Goal: Transaction & Acquisition: Download file/media

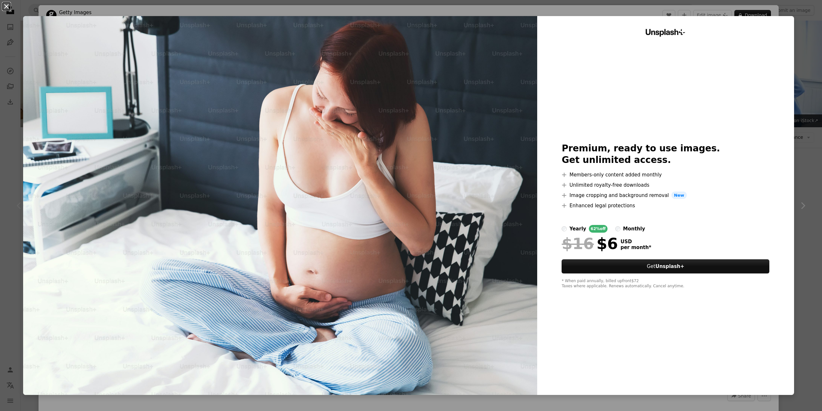
click at [8, 9] on button "An X shape" at bounding box center [7, 7] width 8 height 8
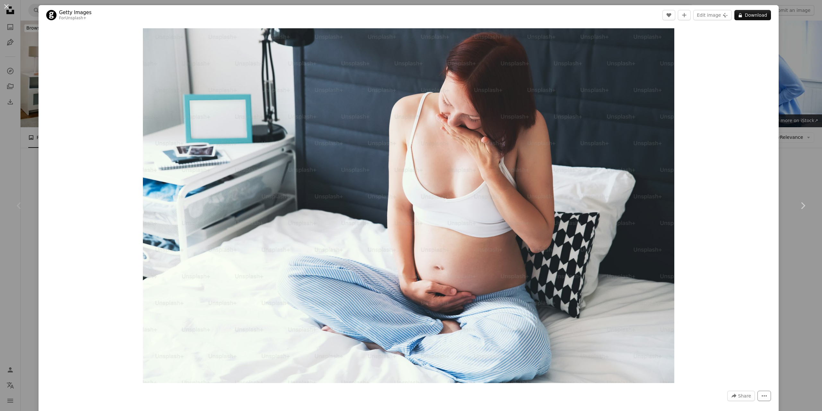
drag, startPoint x: 759, startPoint y: 395, endPoint x: 759, endPoint y: 391, distance: 4.8
click at [762, 395] on icon "More Actions" at bounding box center [765, 396] width 6 height 6
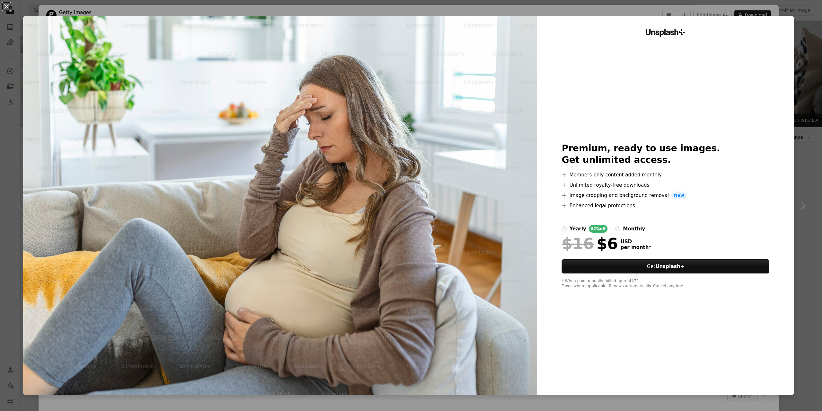
click at [797, 303] on div "An X shape Unsplash+ Premium, ready to use images. Get unlimited access. A plus…" at bounding box center [411, 205] width 822 height 411
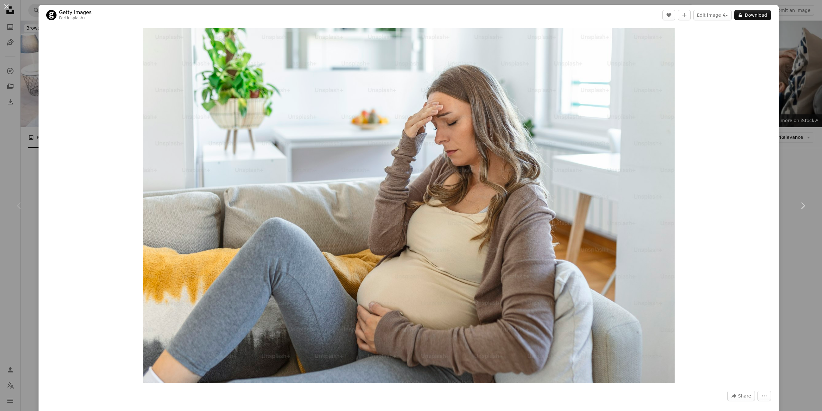
click at [800, 313] on div "An X shape Chevron left Chevron right Getty Images For Unsplash+ A heart A plus…" at bounding box center [411, 205] width 822 height 411
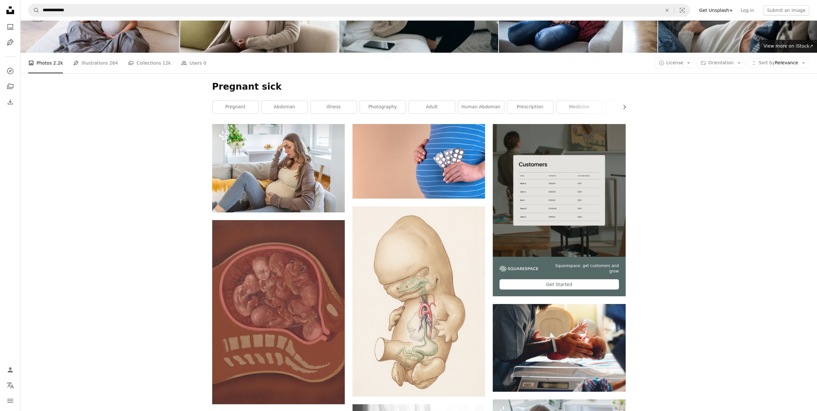
scroll to position [193, 0]
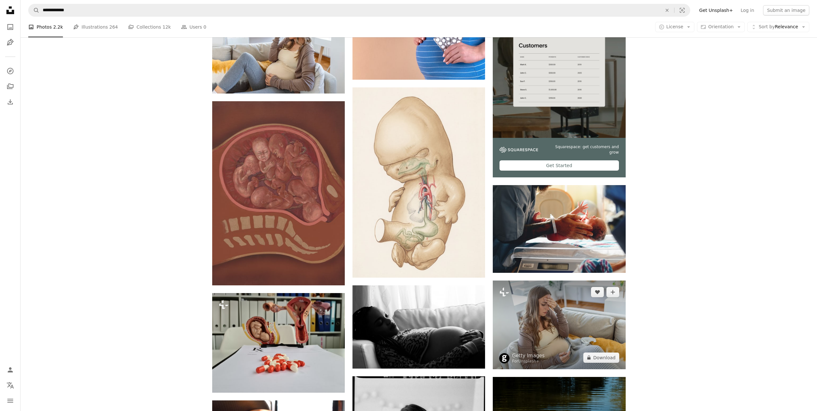
click at [569, 328] on img at bounding box center [559, 324] width 133 height 88
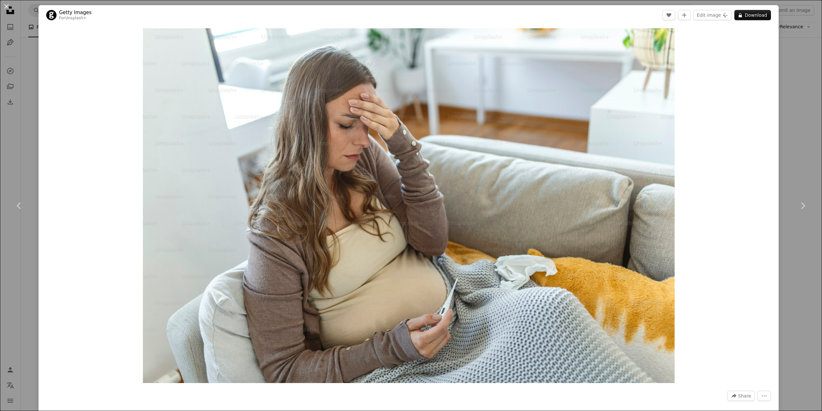
click at [803, 257] on div "An X shape Chevron left Chevron right Getty Images For Unsplash+ A heart A plus…" at bounding box center [411, 205] width 822 height 411
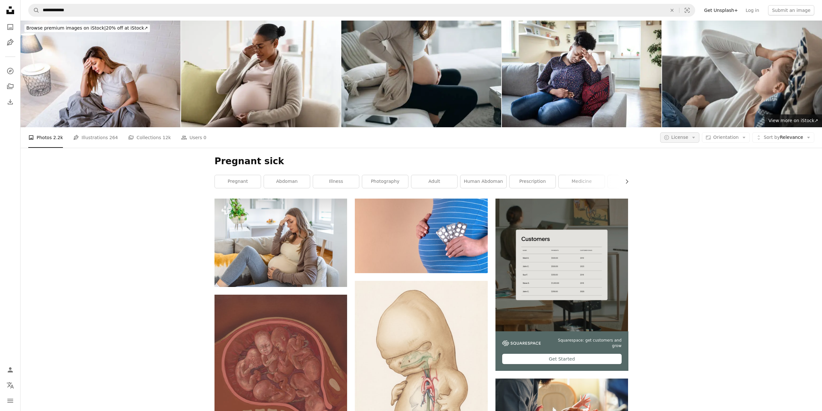
click at [689, 138] on button "A copyright icon © License Arrow down" at bounding box center [680, 137] width 40 height 10
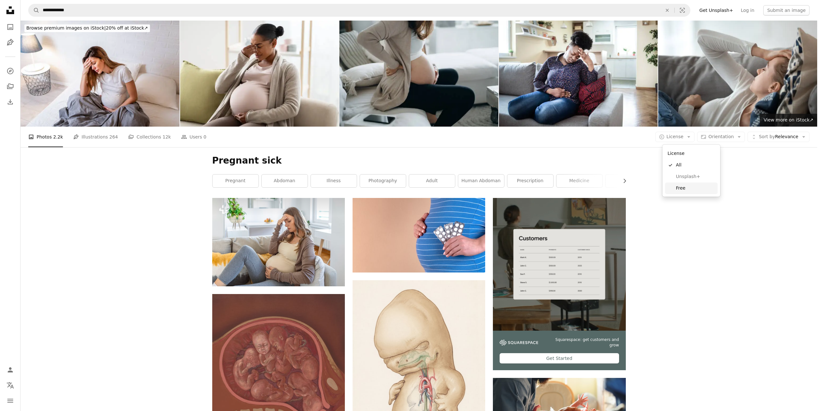
click at [687, 187] on span "Free" at bounding box center [695, 188] width 39 height 6
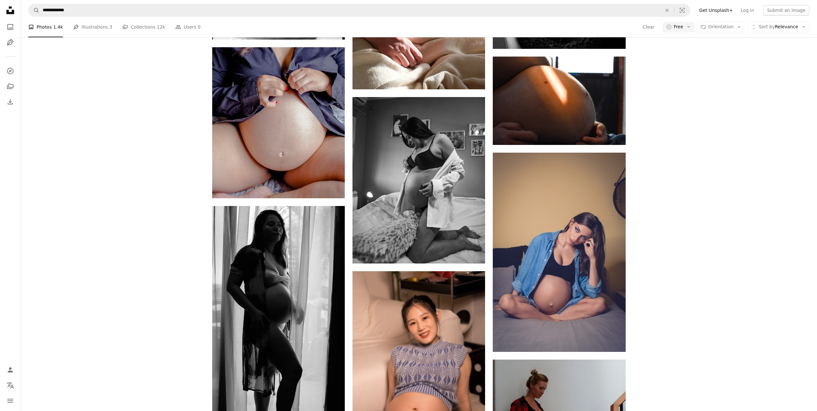
scroll to position [610, 0]
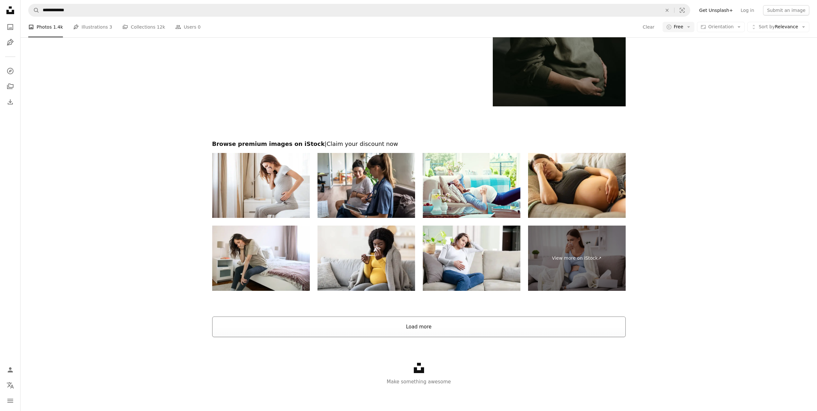
click at [424, 329] on button "Load more" at bounding box center [419, 326] width 414 height 21
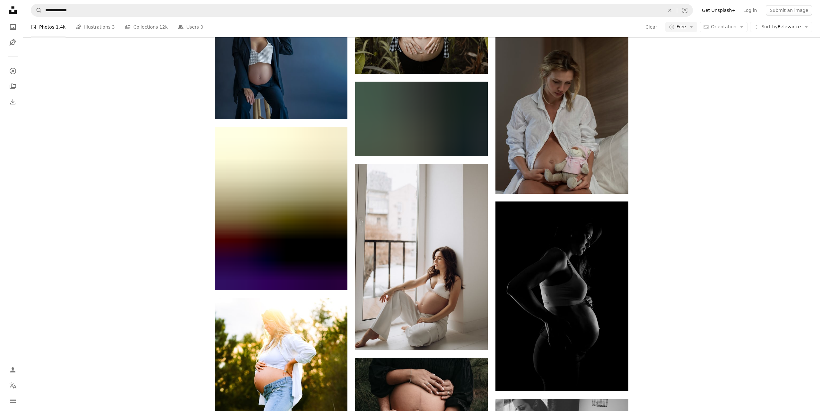
scroll to position [11817, 0]
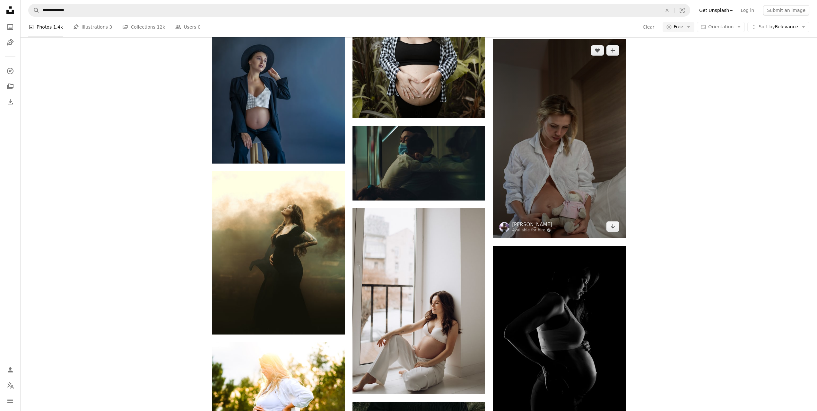
click at [554, 158] on img at bounding box center [559, 138] width 133 height 199
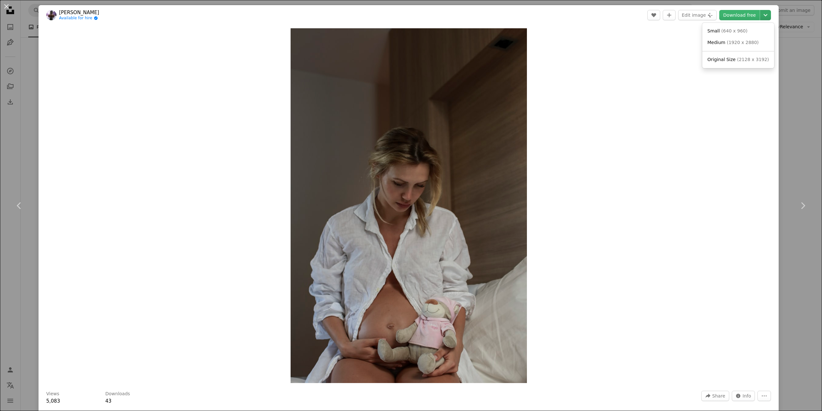
click at [764, 14] on icon "Choose download size" at bounding box center [766, 15] width 4 height 2
click at [742, 59] on span "( 2128 x 3192 )" at bounding box center [753, 59] width 32 height 5
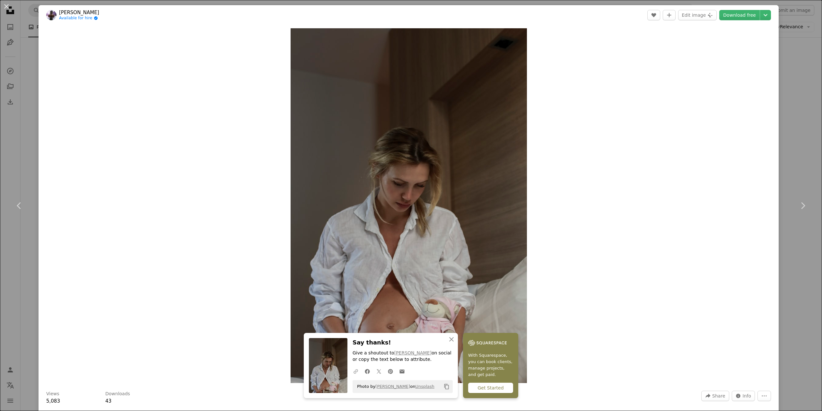
click at [354, 371] on icon "button" at bounding box center [356, 371] width 4 height 4
click at [743, 397] on span "Info" at bounding box center [747, 396] width 9 height 10
click at [762, 397] on icon "More Actions" at bounding box center [765, 396] width 6 height 6
click at [447, 339] on dialog "An X shape Chevron left Chevron right An X shape Close Say thanks! Give a shout…" at bounding box center [411, 205] width 822 height 411
click at [450, 339] on icon "An X shape" at bounding box center [452, 339] width 8 height 8
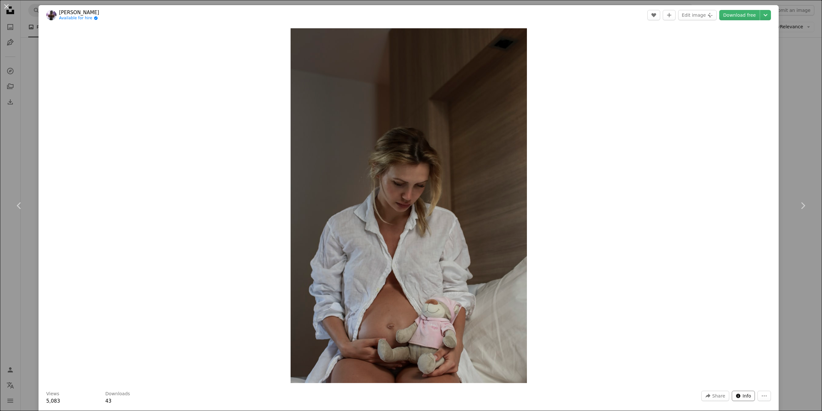
click at [744, 395] on span "Info" at bounding box center [747, 396] width 9 height 10
click at [764, 15] on icon "Choose download size" at bounding box center [766, 15] width 4 height 2
click at [747, 62] on span "( 2128 x 3192 )" at bounding box center [753, 59] width 32 height 5
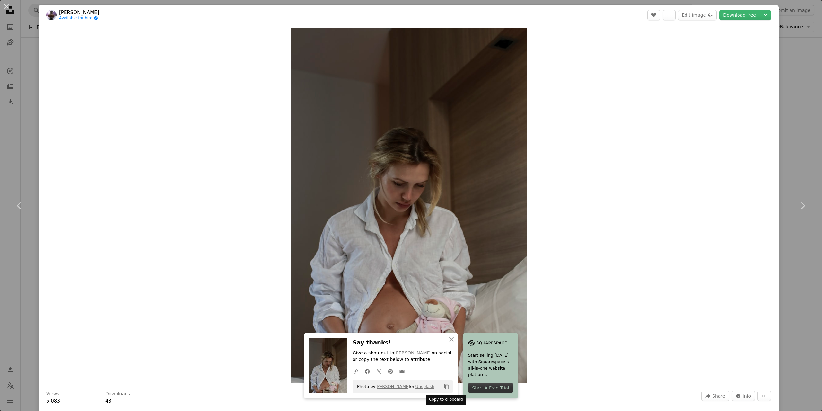
click at [445, 385] on icon "Copy content" at bounding box center [447, 387] width 6 height 6
click at [353, 371] on icon "A URL sharing icon (chains)" at bounding box center [356, 371] width 6 height 6
click at [744, 397] on span "Info" at bounding box center [747, 396] width 9 height 10
click at [726, 376] on button "Downloads" at bounding box center [720, 375] width 47 height 8
click at [669, 371] on button "Views" at bounding box center [674, 375] width 47 height 8
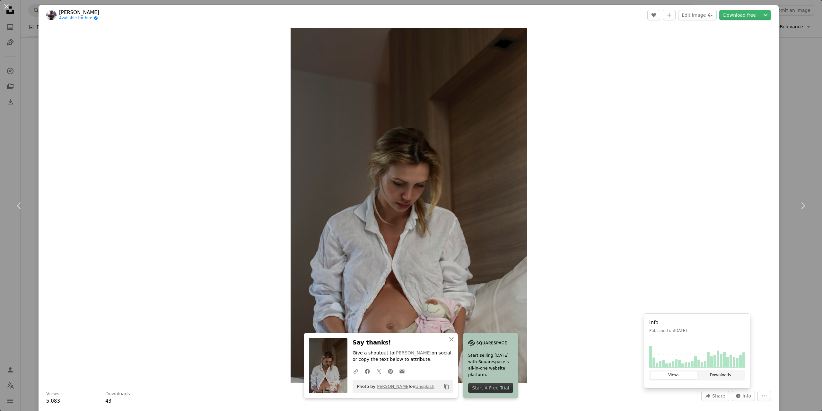
click at [727, 377] on button "Downloads" at bounding box center [720, 375] width 47 height 8
click at [660, 374] on button "Views" at bounding box center [674, 375] width 47 height 8
click at [763, 397] on button "More Actions" at bounding box center [764, 396] width 13 height 10
click at [633, 108] on dialog "An X shape Chevron left Chevron right An X shape Close Say thanks! Give a shout…" at bounding box center [411, 205] width 822 height 411
drag, startPoint x: 428, startPoint y: 226, endPoint x: 512, endPoint y: 36, distance: 208.4
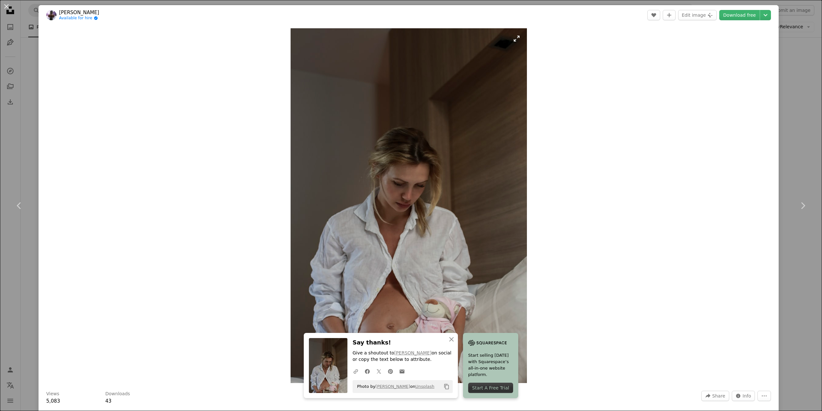
click at [512, 36] on img "Zoom in on this image" at bounding box center [409, 205] width 236 height 355
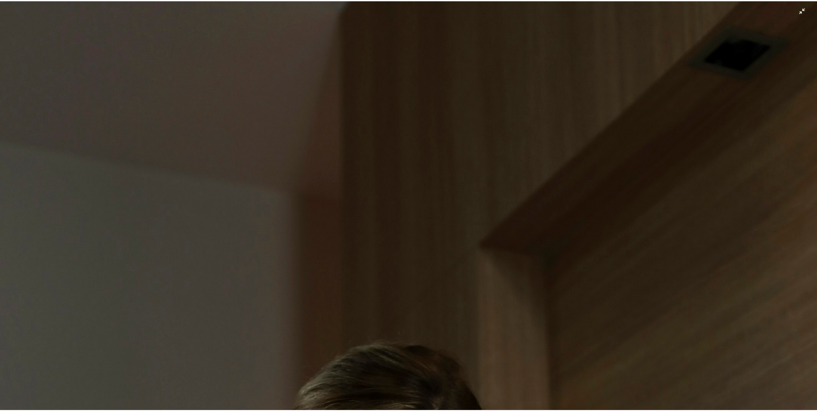
scroll to position [405, 0]
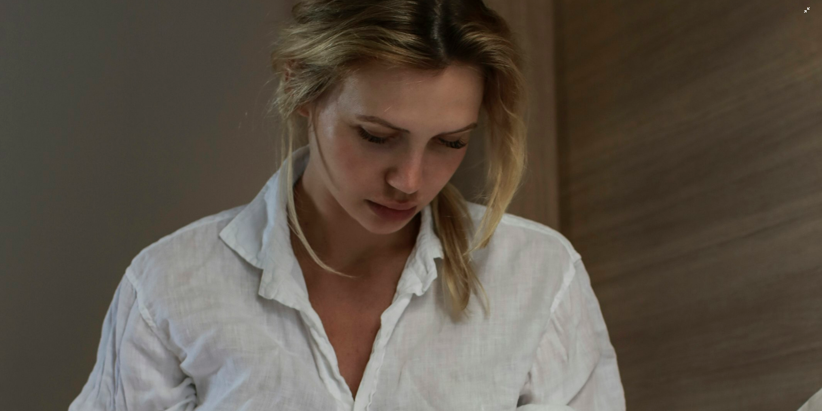
click at [803, 12] on img "Zoom out on this image" at bounding box center [411, 212] width 823 height 1234
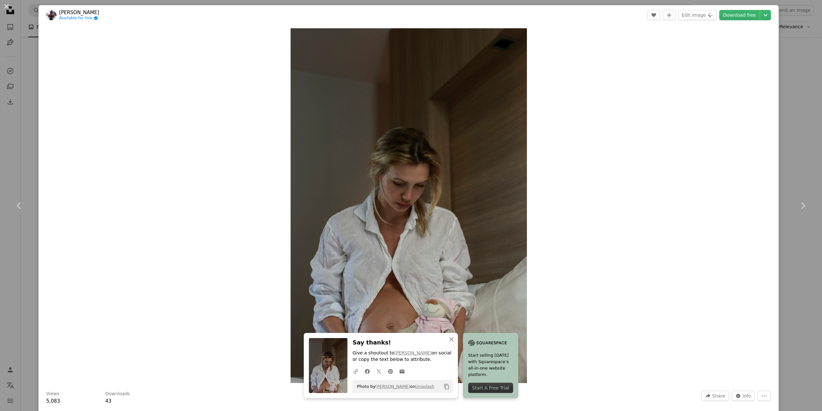
click at [790, 102] on div "An X shape Chevron left Chevron right An X shape Close Say thanks! Give a shout…" at bounding box center [411, 205] width 822 height 411
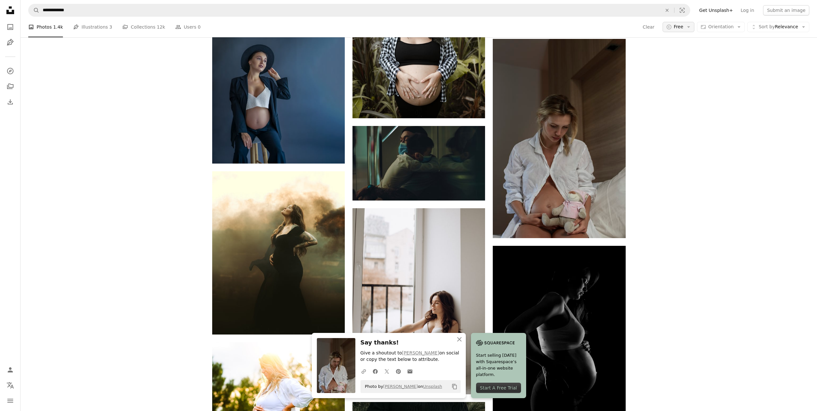
click at [692, 26] on icon "Arrow down" at bounding box center [689, 27] width 6 height 6
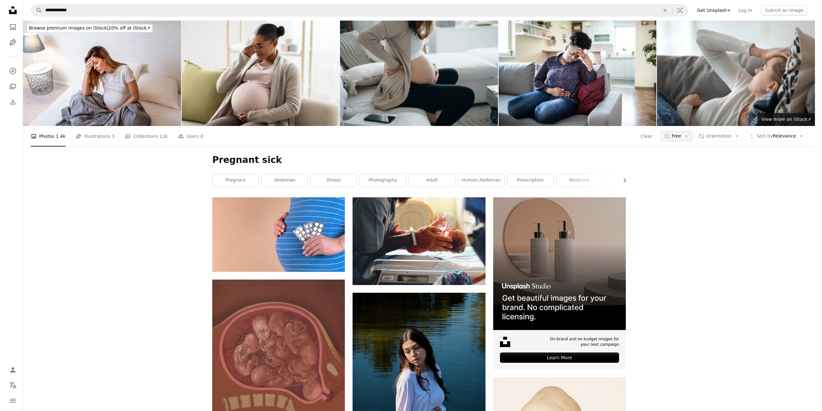
scroll to position [11817, 0]
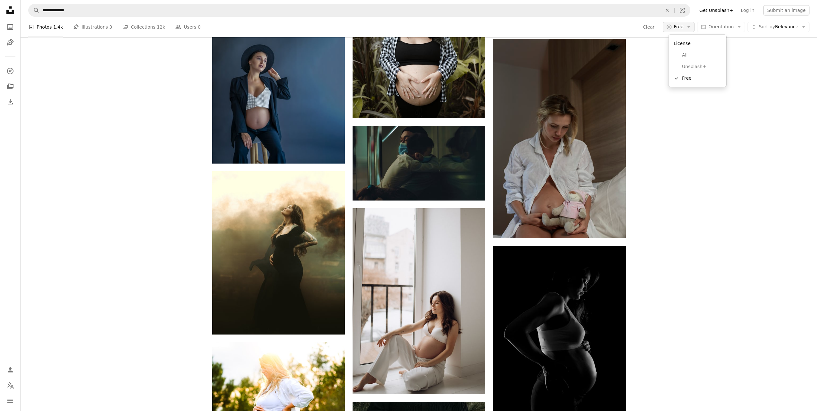
click at [672, 27] on icon "A copyright icon ©" at bounding box center [670, 27] width 6 height 6
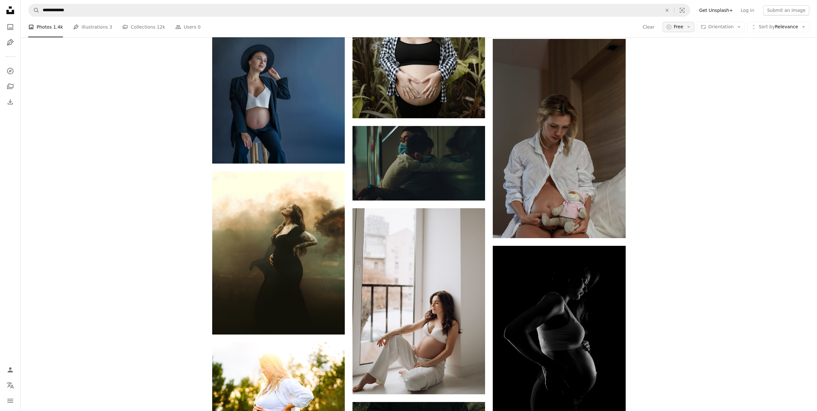
click at [672, 26] on icon "button" at bounding box center [669, 26] width 5 height 5
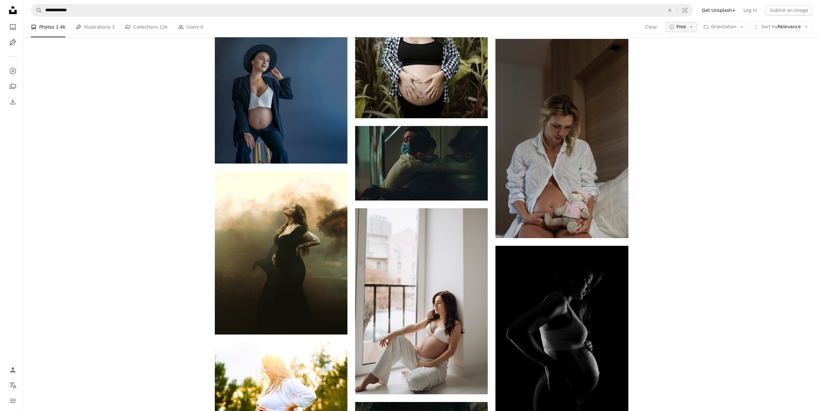
scroll to position [0, 0]
